Goal: Information Seeking & Learning: Understand process/instructions

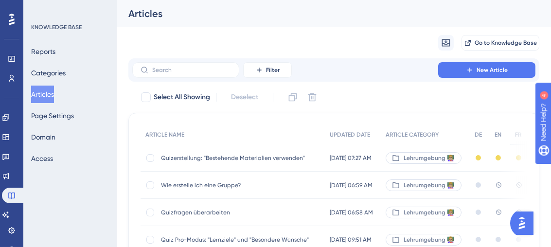
scroll to position [0, 9]
click at [275, 161] on div "Quizerstellung: "Bestehende Materialien verwenden" Quizerstellung: "Bestehende …" at bounding box center [239, 157] width 156 height 27
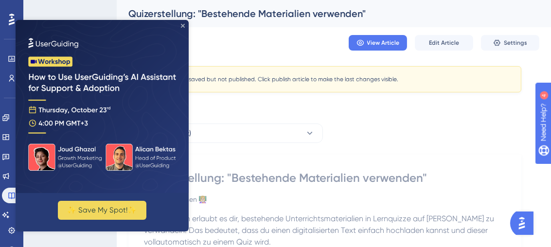
click at [183, 24] on icon "Close Preview" at bounding box center [183, 26] width 4 height 4
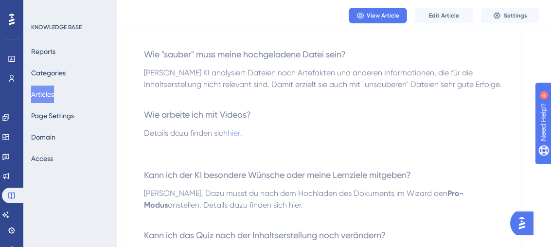
scroll to position [659, 0]
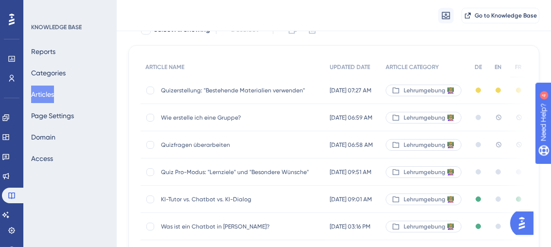
scroll to position [72, 9]
click at [199, 117] on span "Wie erstelle ich eine Gruppe?" at bounding box center [239, 117] width 156 height 8
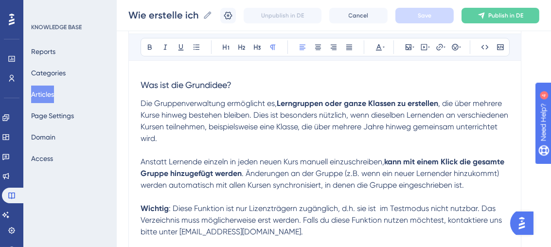
scroll to position [137, 0]
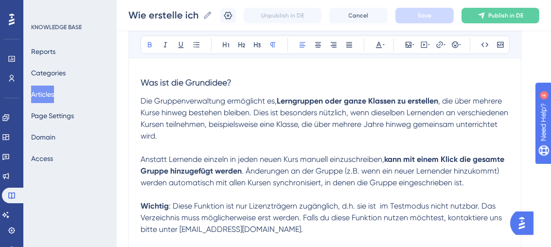
click at [405, 159] on strong "kann mit einem Klick die gesamte Gruppe hinzugefügt werden" at bounding box center [324, 165] width 366 height 21
drag, startPoint x: 406, startPoint y: 159, endPoint x: 389, endPoint y: 153, distance: 17.8
click at [389, 155] on strong "kann mit einem Klick die gesamte Gruppe hinzugefügt werden" at bounding box center [324, 165] width 366 height 21
click at [403, 166] on span ". Änderungen an der Gruppe (z.B. wenn ein neuer Lernender hinzukommt) werden au…" at bounding box center [321, 176] width 360 height 21
drag, startPoint x: 405, startPoint y: 158, endPoint x: 386, endPoint y: 160, distance: 19.1
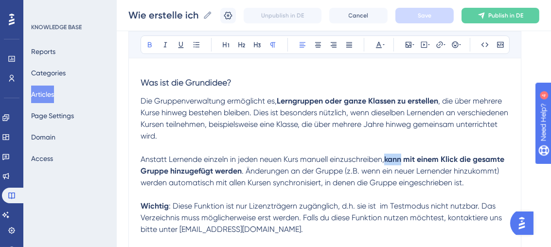
click at [386, 160] on p "Die Gruppenverwaltung ermöglicht es, Lerngruppen oder ganze Klassen zu erstelle…" at bounding box center [325, 141] width 369 height 93
click at [147, 42] on icon at bounding box center [150, 45] width 8 height 8
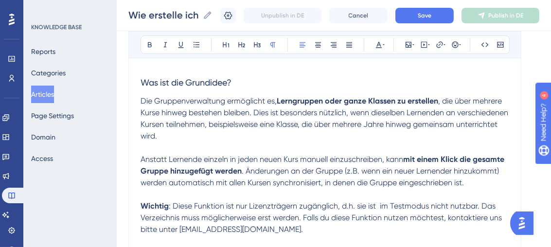
click at [209, 170] on strong "mit einem Klick die gesamte Gruppe hinzugefügt werden" at bounding box center [324, 165] width 366 height 21
drag, startPoint x: 216, startPoint y: 169, endPoint x: 241, endPoint y: 174, distance: 25.8
click at [241, 174] on strong "mit einem Klick die gesamte Gruppe hinzugefügt werden" at bounding box center [324, 165] width 366 height 21
click at [154, 45] on button at bounding box center [150, 45] width 14 height 14
click at [230, 146] on p "Die Gruppenverwaltung ermöglicht es, Lerngruppen oder ganze Klassen zu erstelle…" at bounding box center [325, 141] width 369 height 93
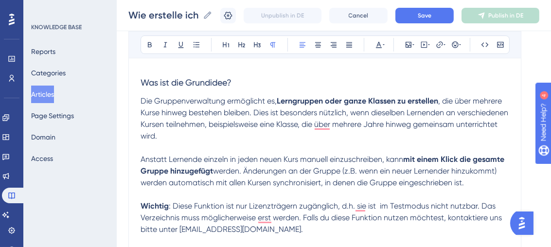
click at [236, 218] on span ": Diese Funktion ist nur Lizenzträgern zugänglich, d.h. sie ist im Testmodus ni…" at bounding box center [322, 217] width 363 height 33
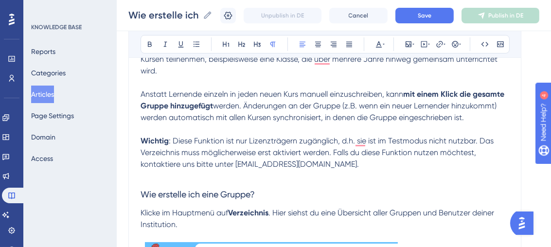
scroll to position [197, 0]
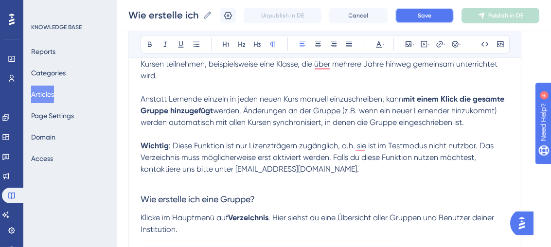
click at [446, 18] on button "Save" at bounding box center [424, 16] width 58 height 16
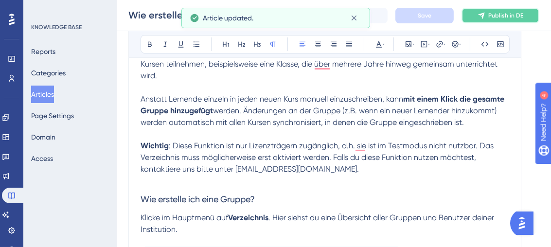
click at [485, 17] on icon at bounding box center [482, 16] width 8 height 8
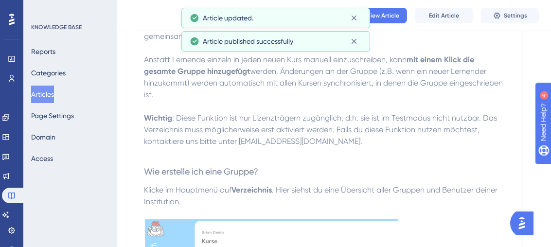
click at [52, 94] on button "Articles" at bounding box center [42, 95] width 23 height 18
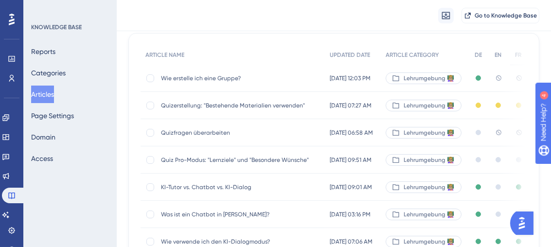
scroll to position [85, 0]
click at [223, 160] on span "Quiz Pro-Modus: "Lernziele" und "Besondere Wünsche"" at bounding box center [239, 159] width 156 height 8
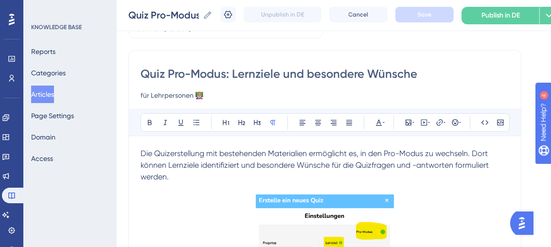
scroll to position [70, 0]
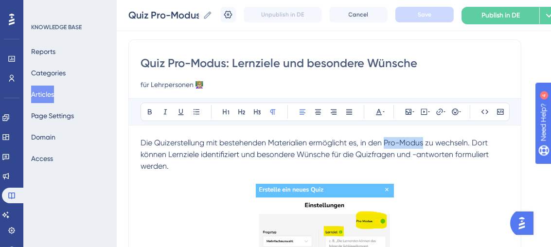
drag, startPoint x: 424, startPoint y: 143, endPoint x: 386, endPoint y: 141, distance: 38.0
click at [386, 141] on span "Die Quizerstellung mit bestehenden Materialien ermöglicht es, in den Pro-Modus …" at bounding box center [316, 154] width 350 height 33
click at [151, 110] on icon at bounding box center [150, 112] width 8 height 8
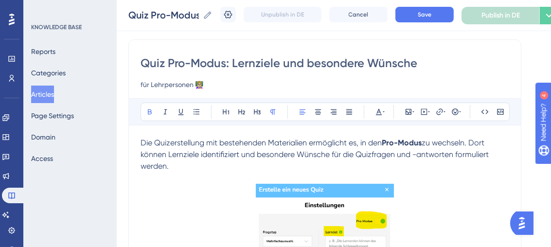
click at [217, 145] on span "Die Quizerstellung mit bestehenden Materialien ermöglicht es, in den" at bounding box center [261, 142] width 241 height 9
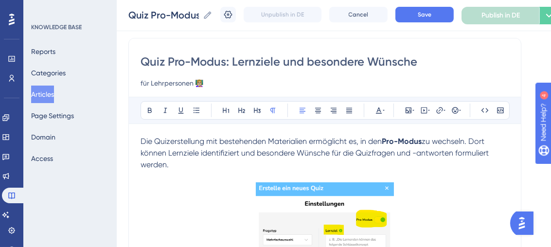
click at [152, 144] on span "Die Quizerstellung mit bestehenden Materialien ermöglicht es, in den" at bounding box center [261, 141] width 241 height 9
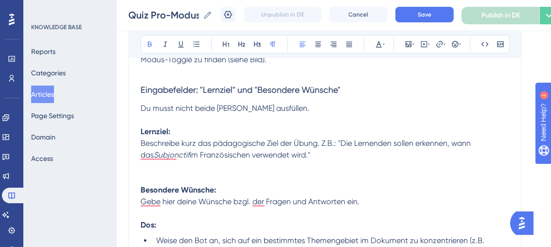
scroll to position [417, 0]
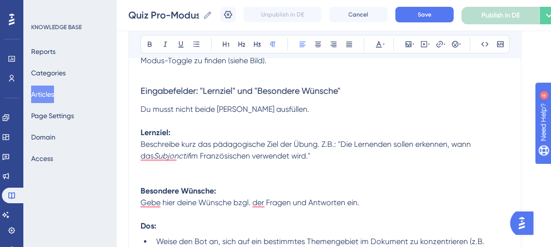
click at [250, 201] on span "Gebe hier deine Wünsche bzgl. der Fragen und Antworten ein." at bounding box center [250, 202] width 219 height 9
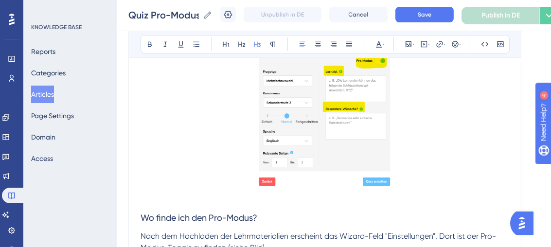
scroll to position [207, 0]
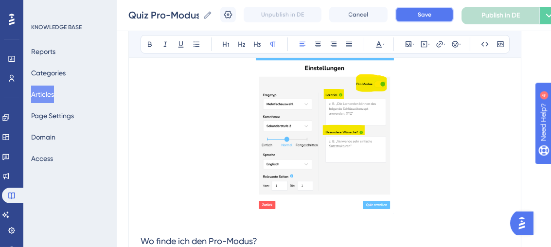
click at [429, 14] on span "Save" at bounding box center [425, 15] width 14 height 8
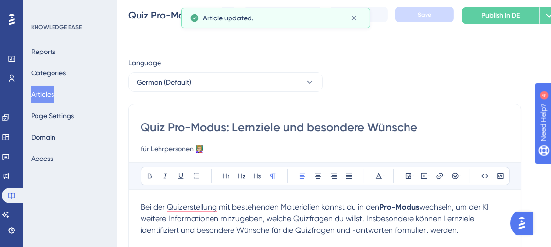
scroll to position [0, 0]
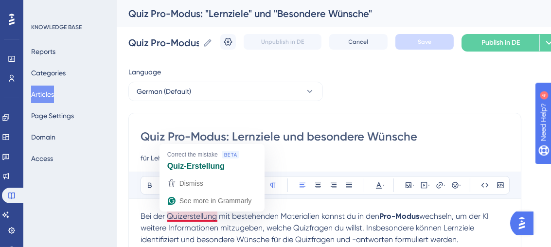
click at [205, 212] on span "Bei der Quizerstellung mit bestehenden Materialien kannst du in den" at bounding box center [260, 216] width 239 height 9
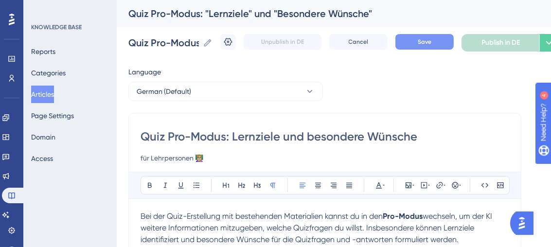
click at [446, 36] on button "Save" at bounding box center [424, 42] width 58 height 16
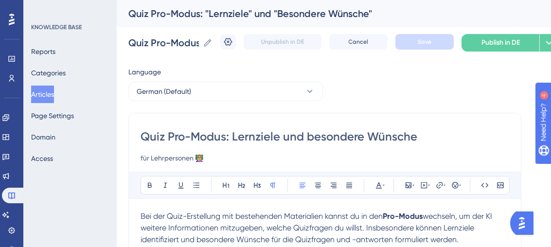
click at [48, 96] on button "Articles" at bounding box center [42, 95] width 23 height 18
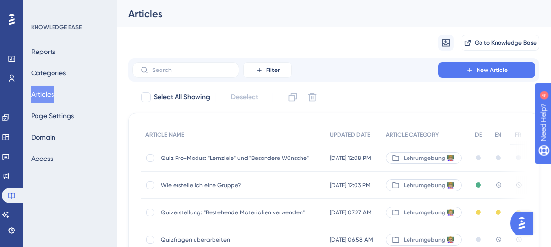
click at [217, 238] on span "Quizfragen überarbeiten" at bounding box center [239, 240] width 156 height 8
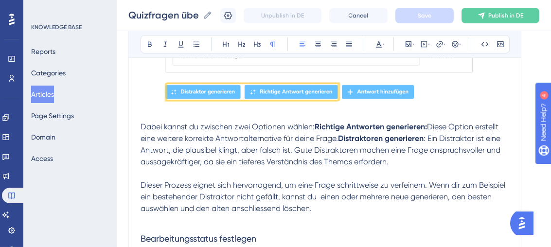
scroll to position [421, 0]
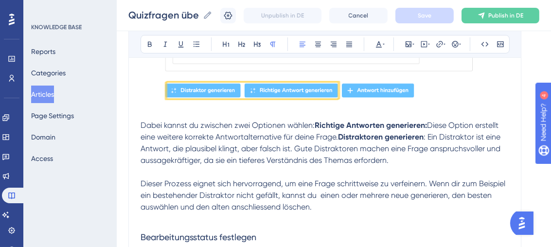
click at [285, 175] on p "Dabei kannst du zwischen zwei Optionen wählen: Richtige Antworten generieren: D…" at bounding box center [325, 166] width 369 height 93
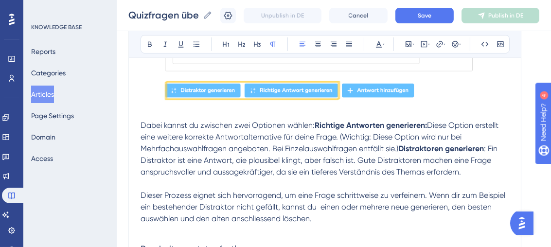
click at [326, 197] on p "Dabei kannst du zwischen zwei Optionen wählen: Richtige Antworten generieren: D…" at bounding box center [325, 172] width 369 height 105
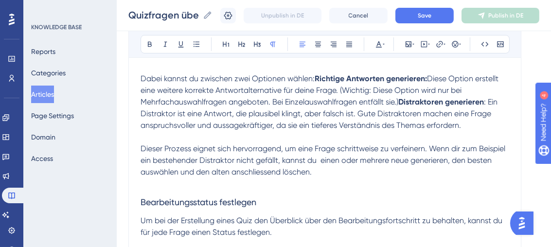
scroll to position [487, 0]
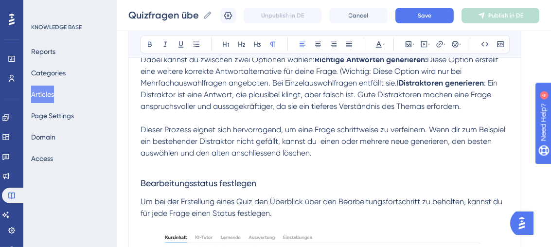
click at [323, 158] on span ": Ein Distraktor ist eine Antwort, die plausibel klingt, aber falsch ist. Gute …" at bounding box center [324, 117] width 367 height 79
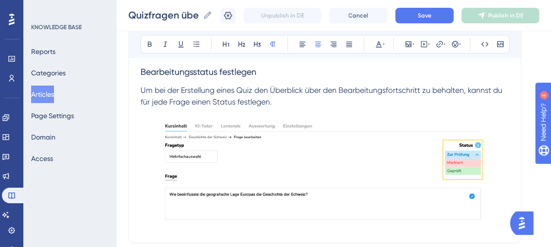
scroll to position [742, 0]
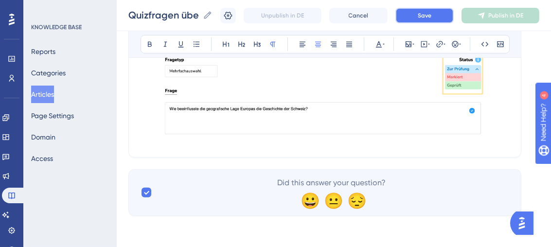
click at [442, 11] on button "Save" at bounding box center [424, 16] width 58 height 16
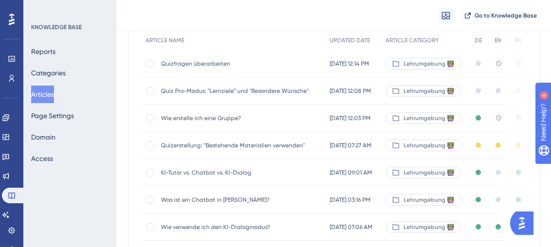
scroll to position [97, 0]
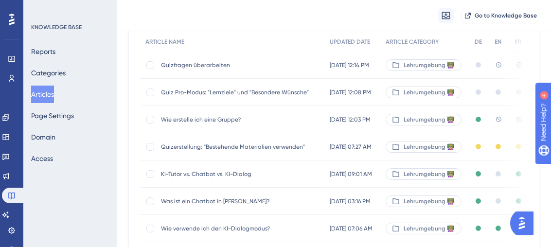
click at [229, 88] on span "Quiz Pro-Modus: "Lernziele" und "Besondere Wünsche"" at bounding box center [239, 92] width 156 height 8
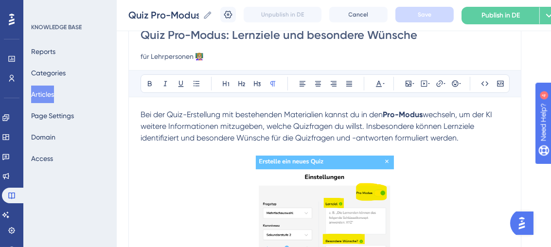
scroll to position [99, 0]
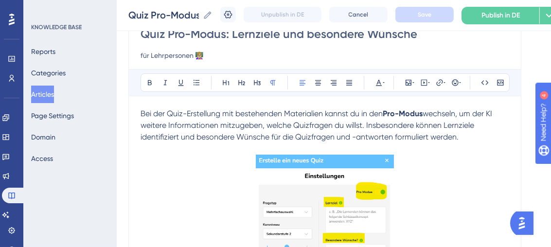
click at [216, 122] on span "wechseln, um der KI weitere Informationen mitzugeben, welche Quizfragen du will…" at bounding box center [318, 125] width 354 height 33
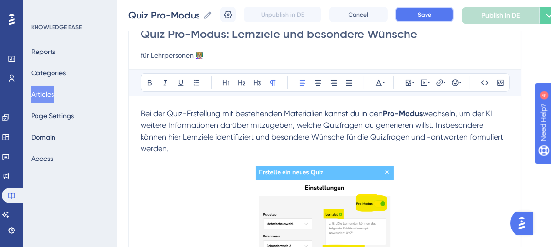
click at [417, 18] on button "Save" at bounding box center [424, 15] width 58 height 16
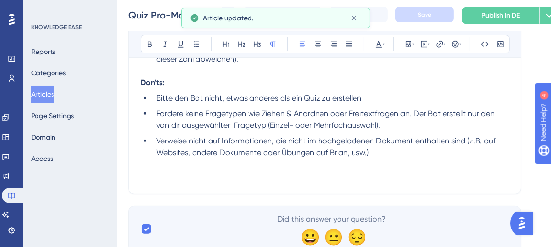
scroll to position [767, 0]
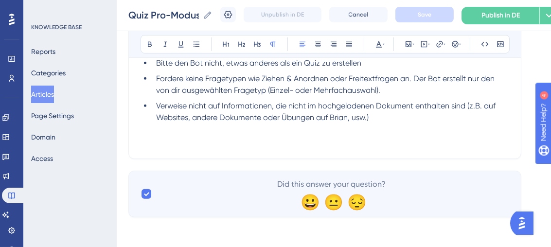
click at [0, 0] on lt-div at bounding box center [0, 0] width 0 height 0
click at [412, 131] on p at bounding box center [325, 130] width 369 height 12
